Goal: Navigation & Orientation: Go to known website

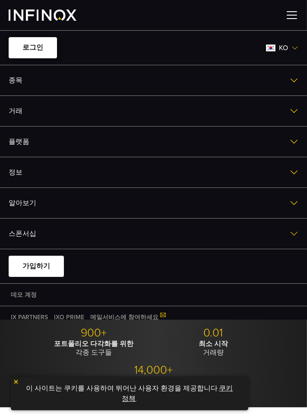
click at [27, 45] on link "로그인" at bounding box center [33, 47] width 48 height 21
